Goal: Information Seeking & Learning: Check status

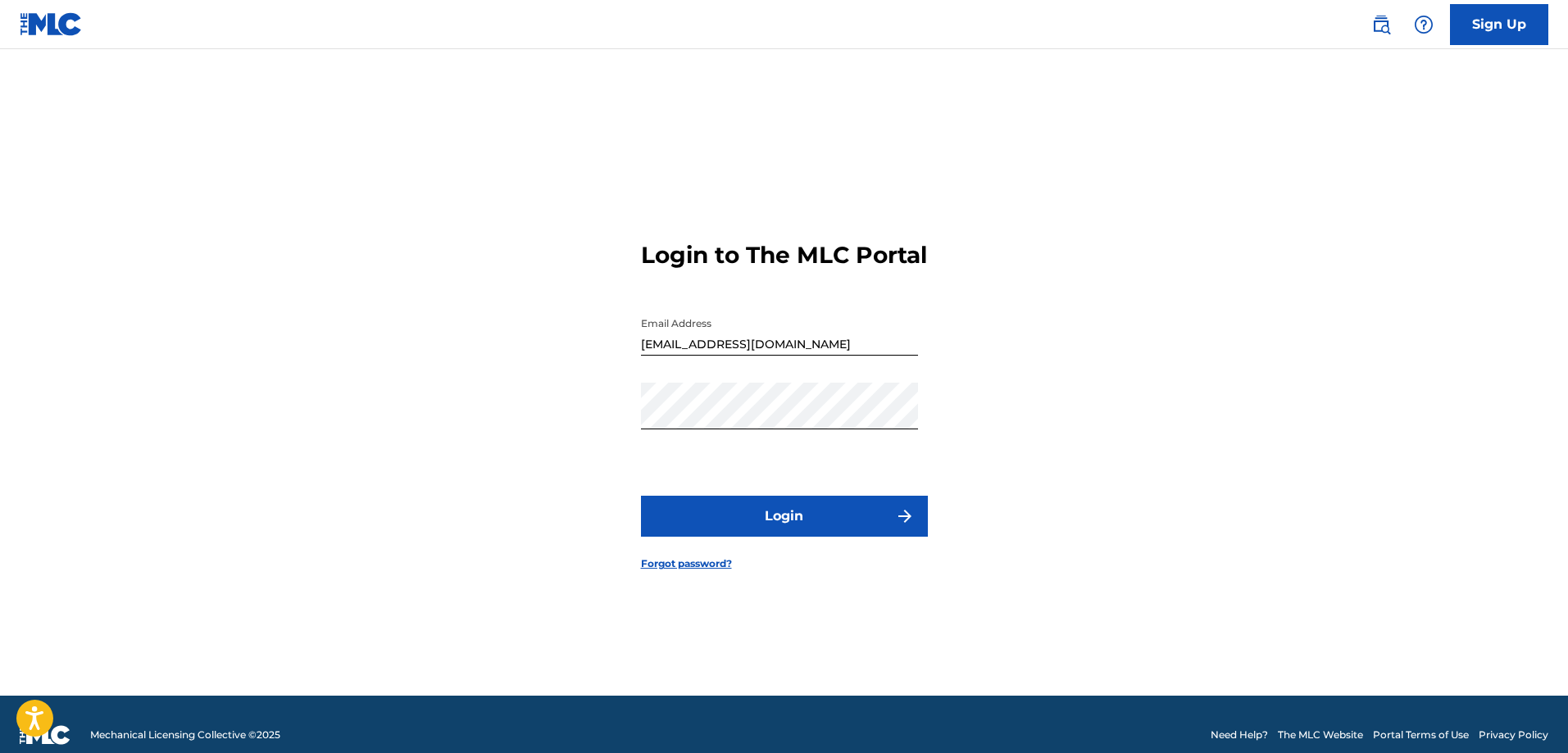
click at [812, 537] on button "Login" at bounding box center [784, 516] width 287 height 41
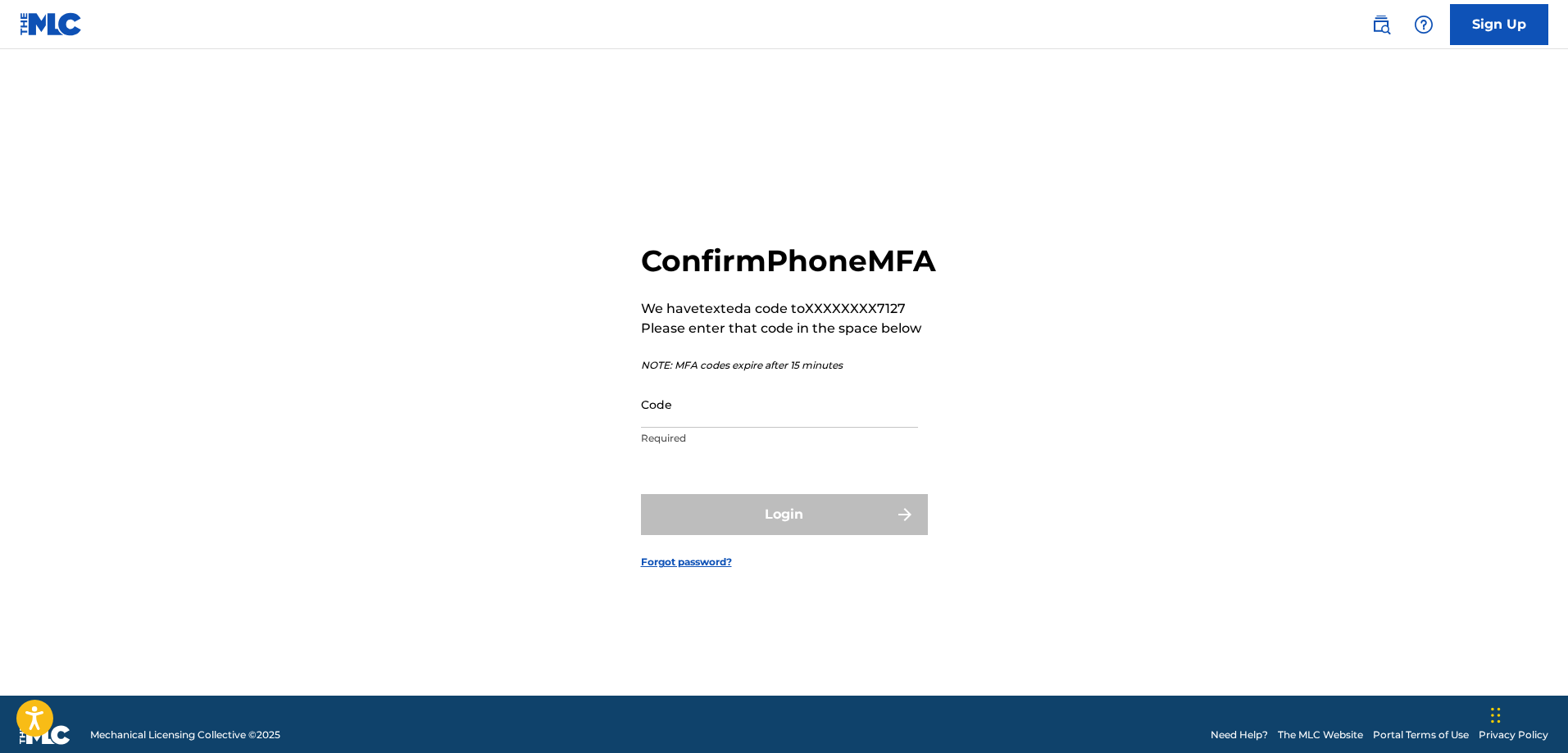
click at [693, 428] on input "Code" at bounding box center [779, 404] width 277 height 46
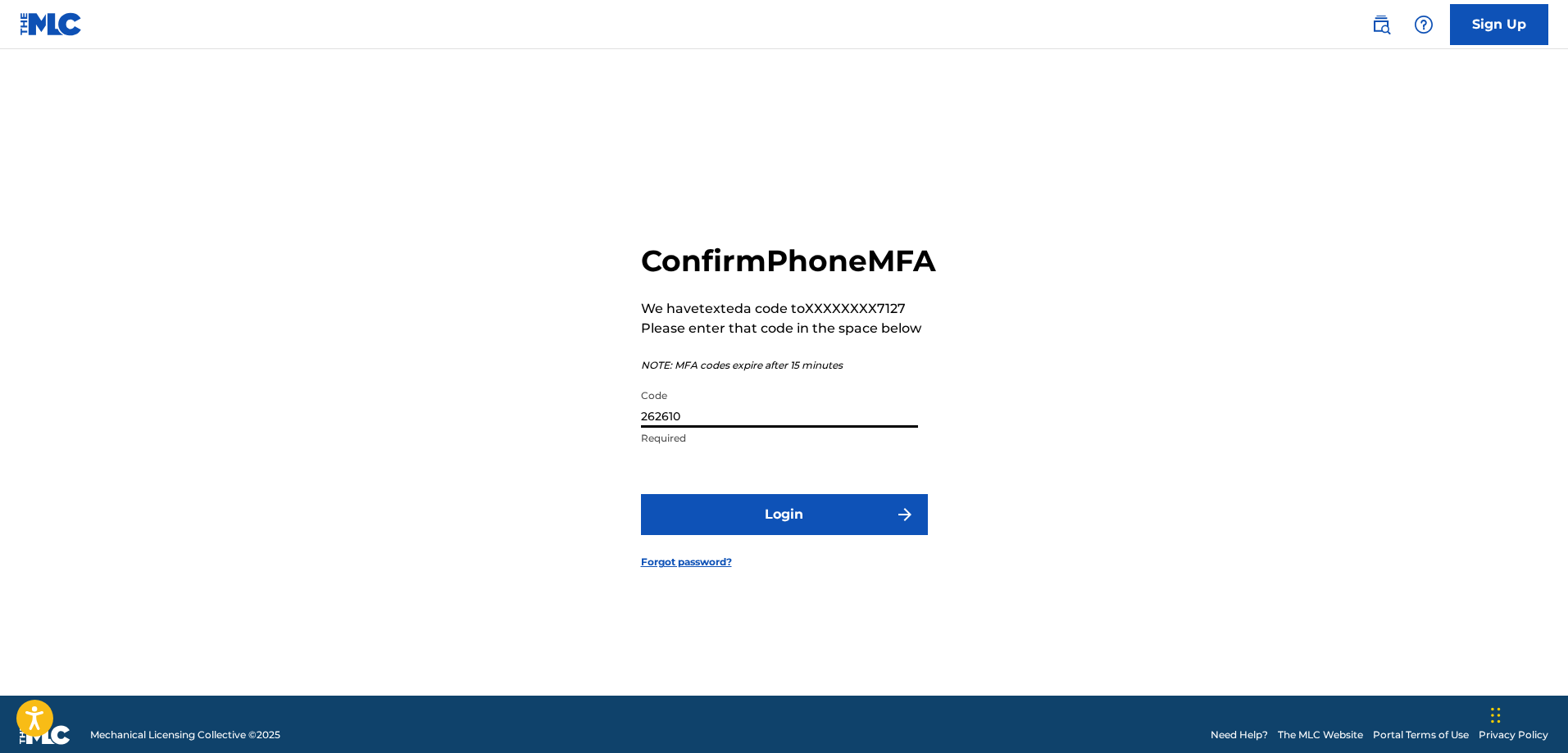
type input "262610"
click at [761, 535] on button "Login" at bounding box center [784, 514] width 287 height 41
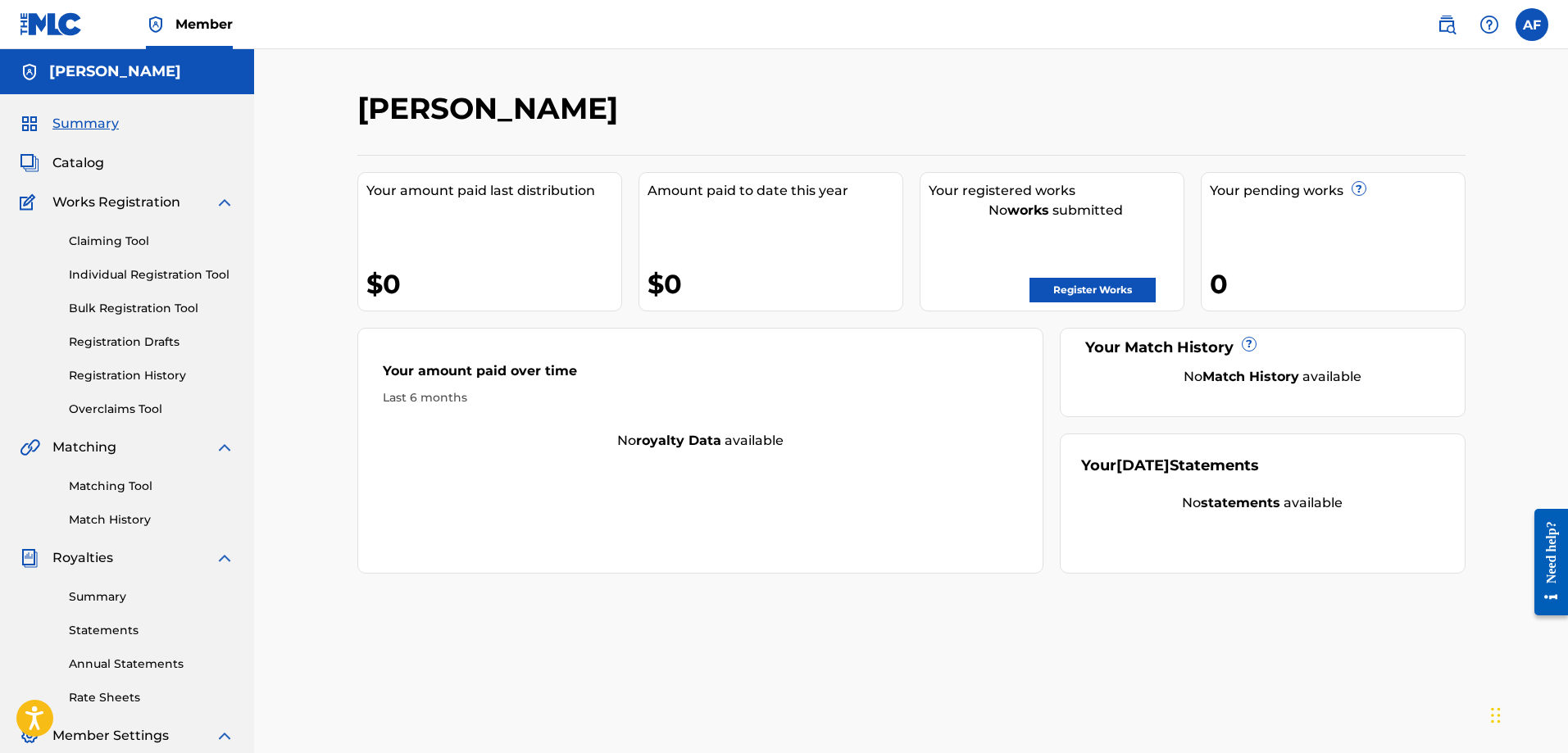
click at [114, 379] on link "Registration History" at bounding box center [152, 375] width 166 height 17
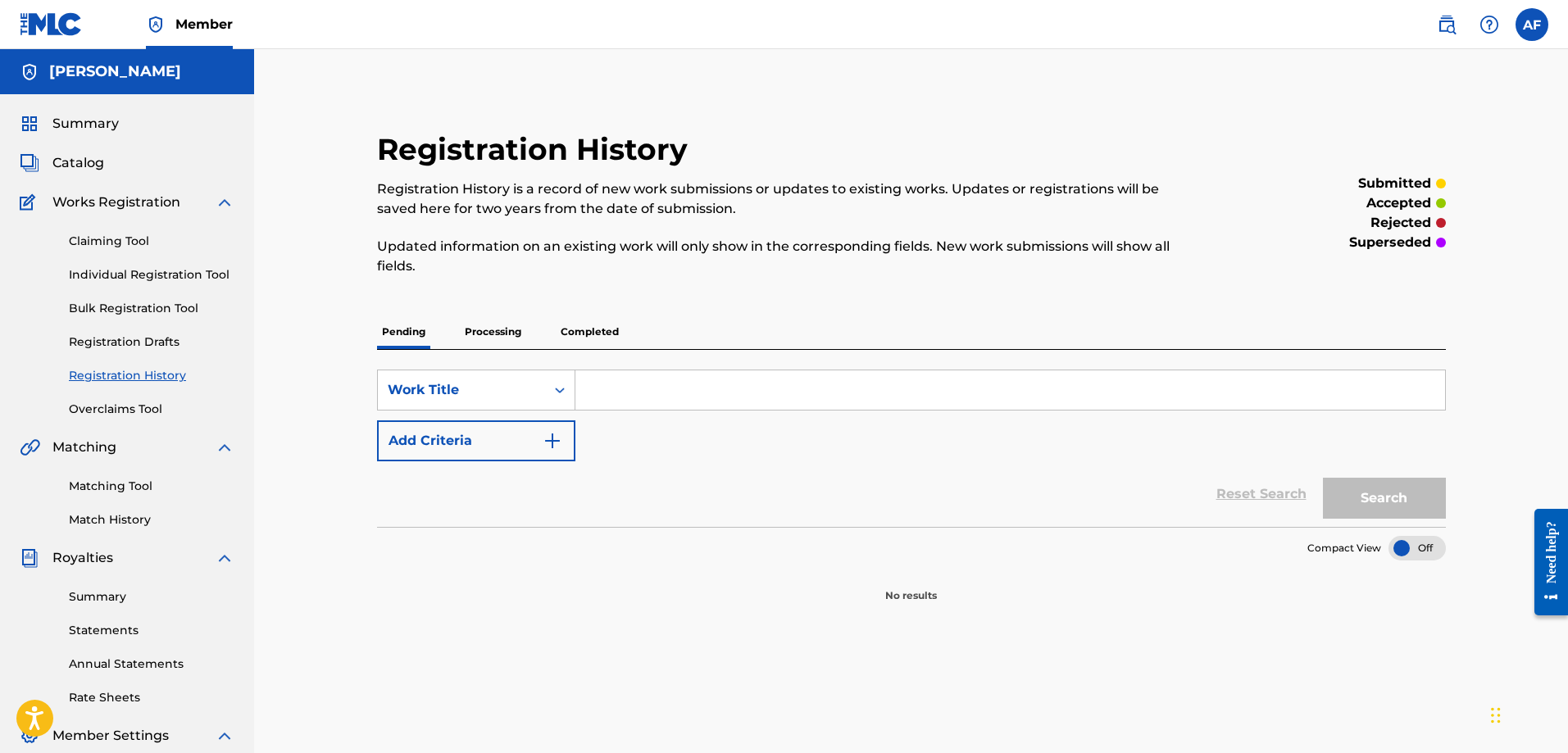
click at [514, 337] on p "Processing" at bounding box center [493, 332] width 66 height 35
